Goal: Information Seeking & Learning: Learn about a topic

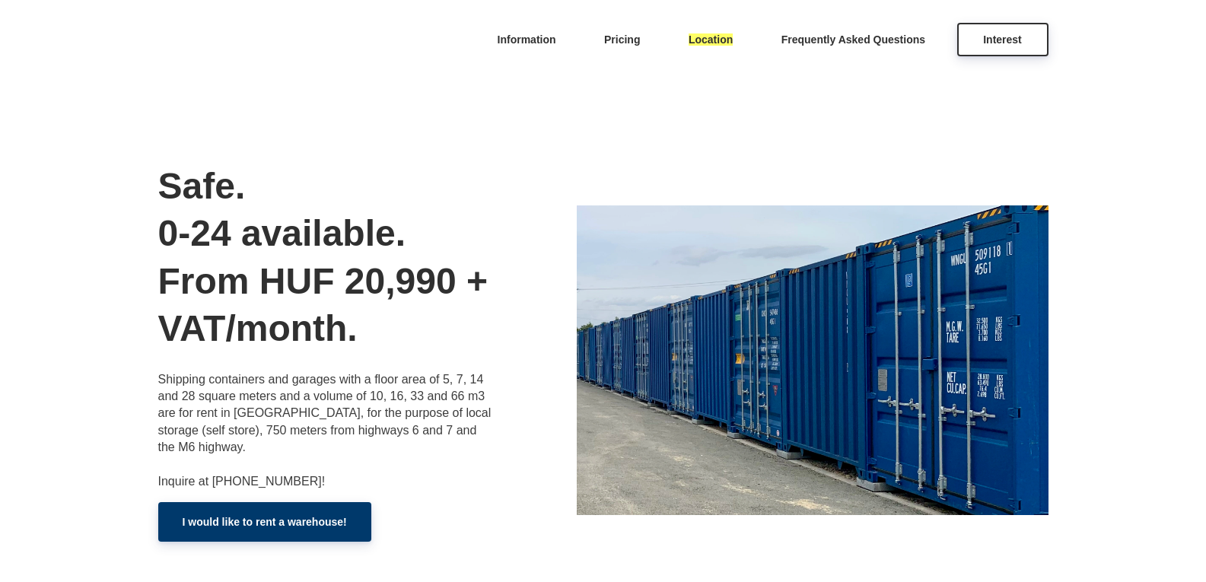
click at [400, 109] on div "Safe. 0-24 available. From HUF 20,990 + VAT/month. Shipping containers and gara…" at bounding box center [367, 362] width 418 height 542
click at [524, 44] on link "Information" at bounding box center [527, 37] width 92 height 33
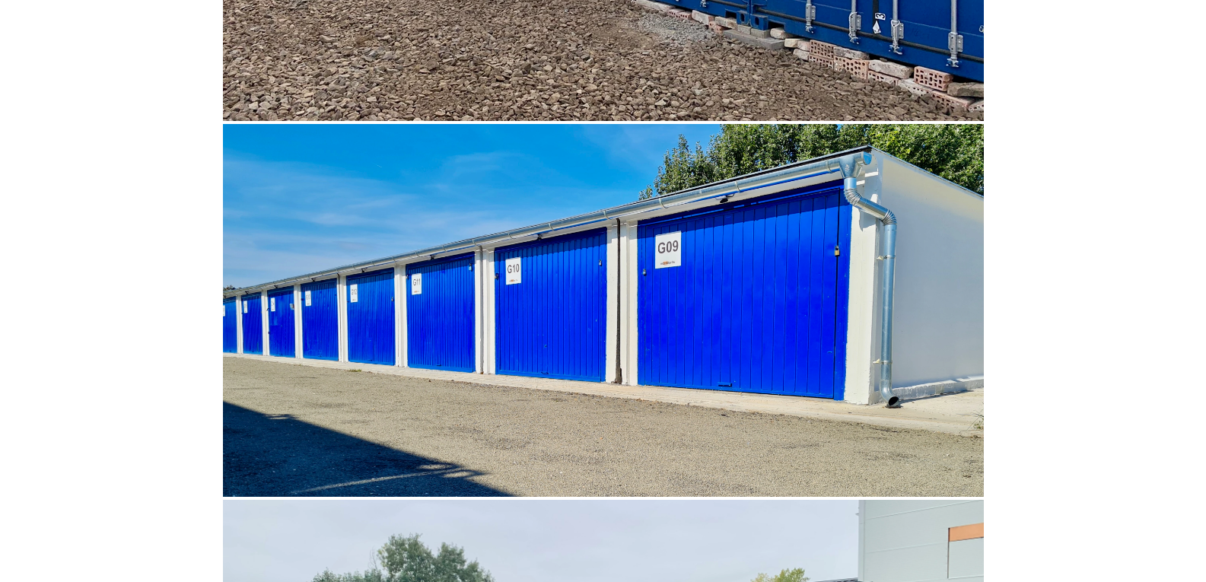
scroll to position [4831, 0]
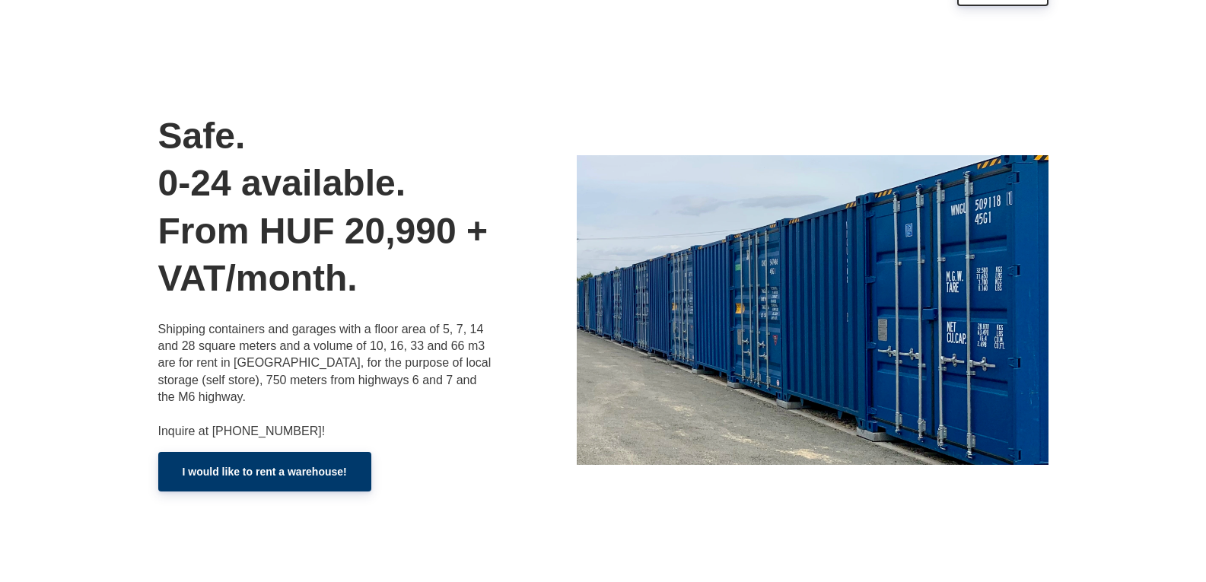
scroll to position [76, 0]
